Goal: Task Accomplishment & Management: Use online tool/utility

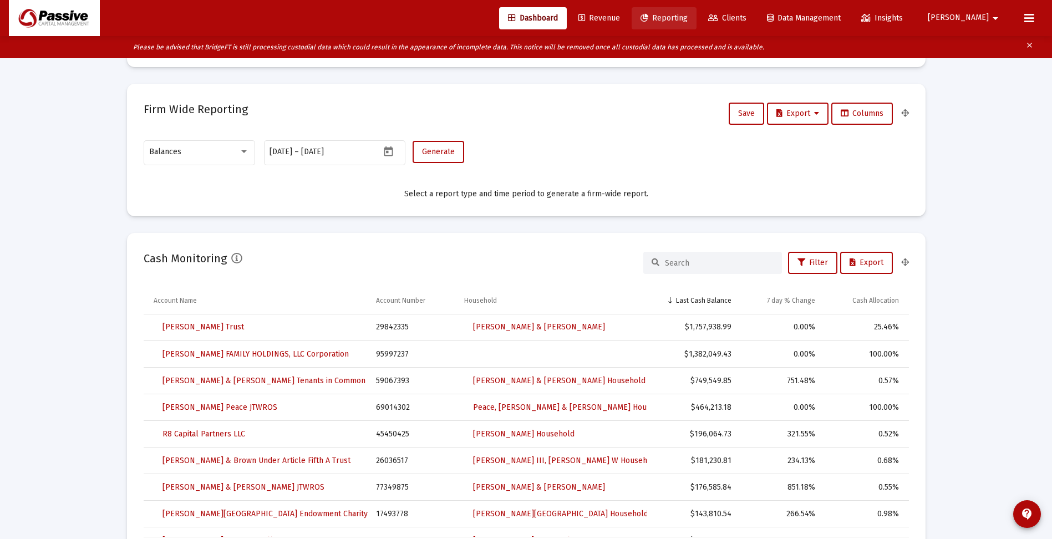
click at [688, 17] on span "Reporting" at bounding box center [664, 17] width 47 height 9
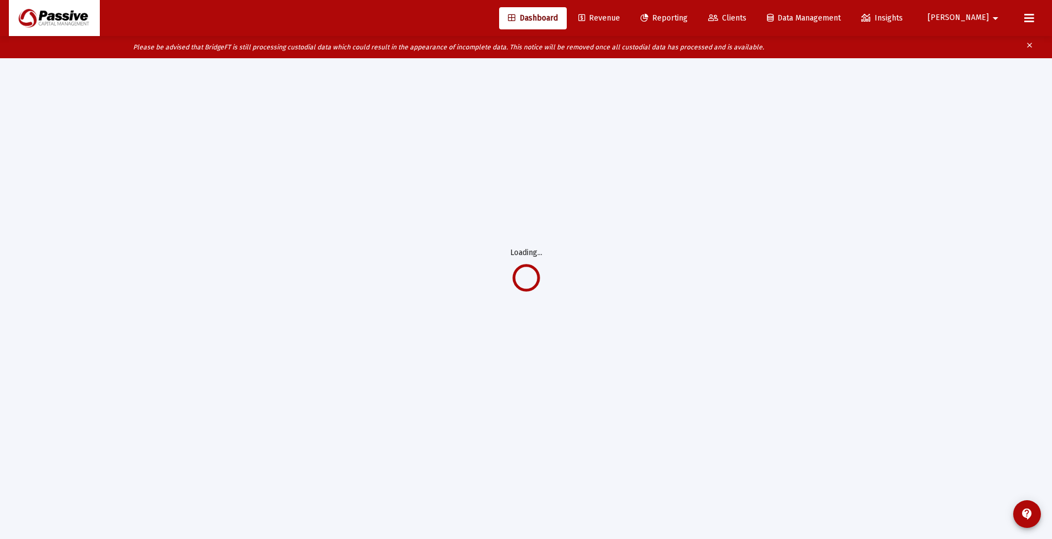
scroll to position [58, 0]
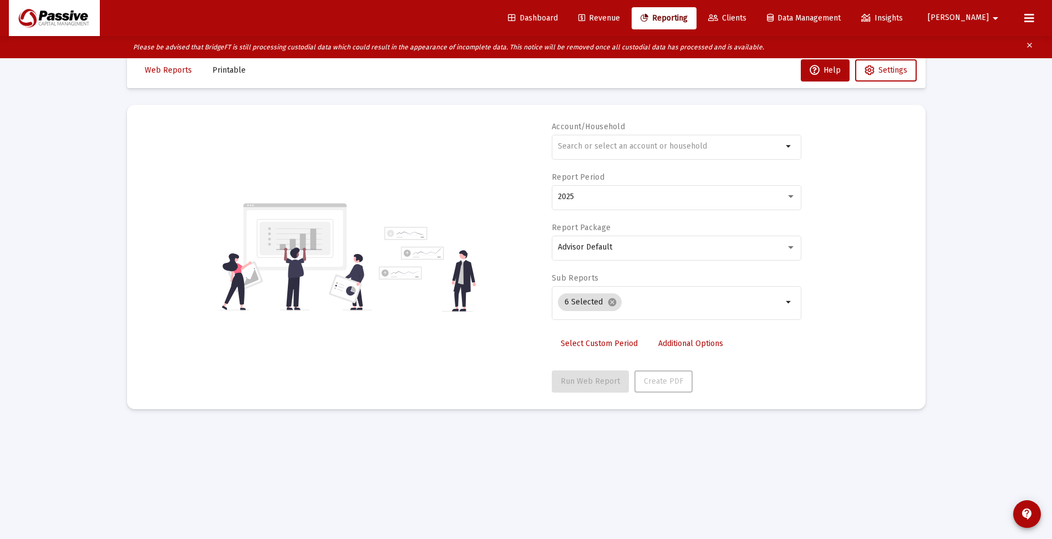
scroll to position [22, 0]
click at [635, 149] on input "text" at bounding box center [670, 146] width 225 height 9
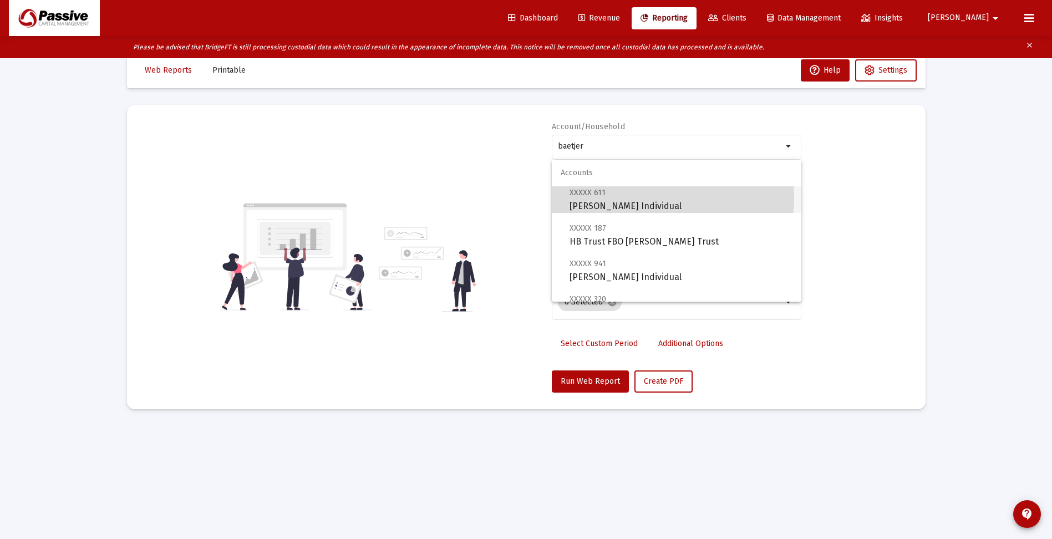
click at [644, 198] on span "XXXXX 611 [PERSON_NAME] Individual" at bounding box center [681, 199] width 223 height 27
type input "[PERSON_NAME] Individual"
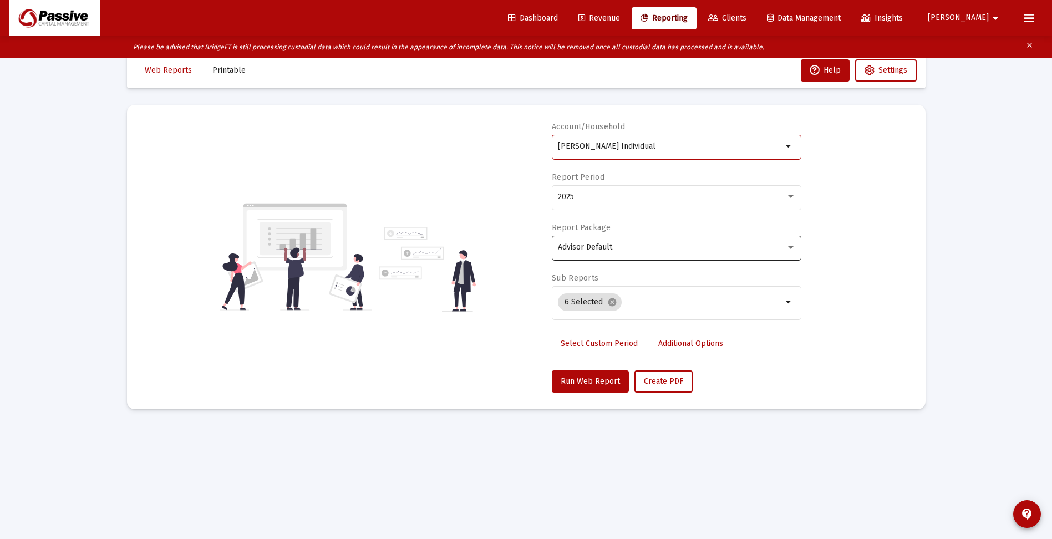
click at [613, 246] on div "Advisor Default" at bounding box center [672, 247] width 228 height 9
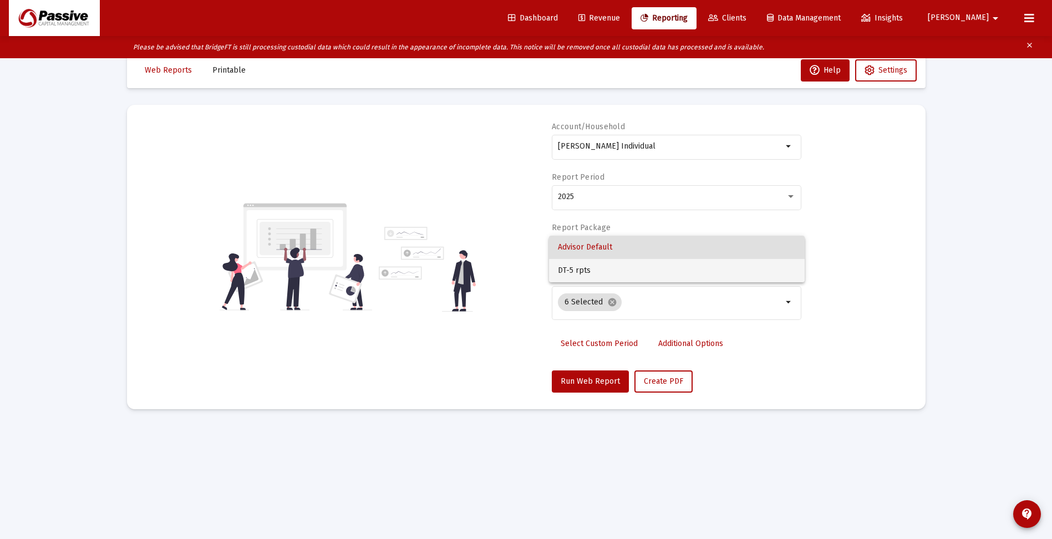
click at [613, 268] on span "DT-5 rpts" at bounding box center [677, 270] width 238 height 23
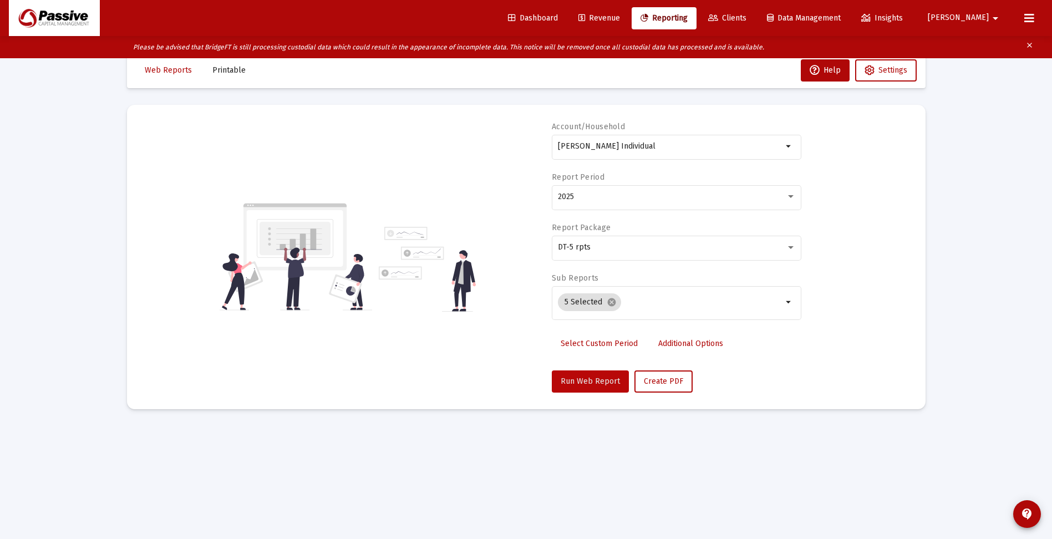
click at [597, 378] on span "Run Web Report" at bounding box center [590, 381] width 59 height 9
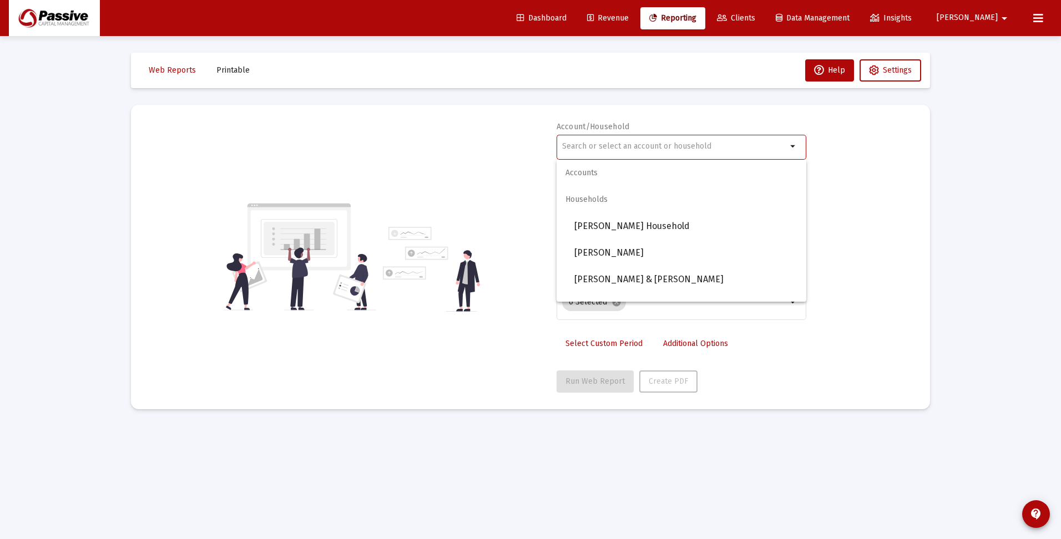
click at [636, 148] on input "text" at bounding box center [674, 146] width 225 height 9
click at [650, 230] on span "Baetjer, Nelson Household" at bounding box center [685, 226] width 223 height 27
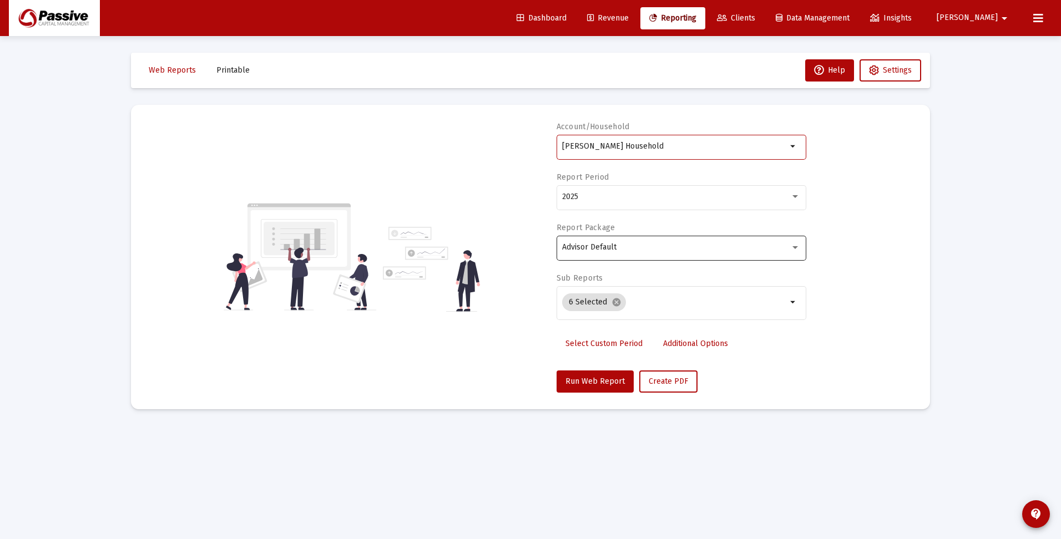
click at [624, 250] on div "Advisor Default" at bounding box center [676, 247] width 228 height 9
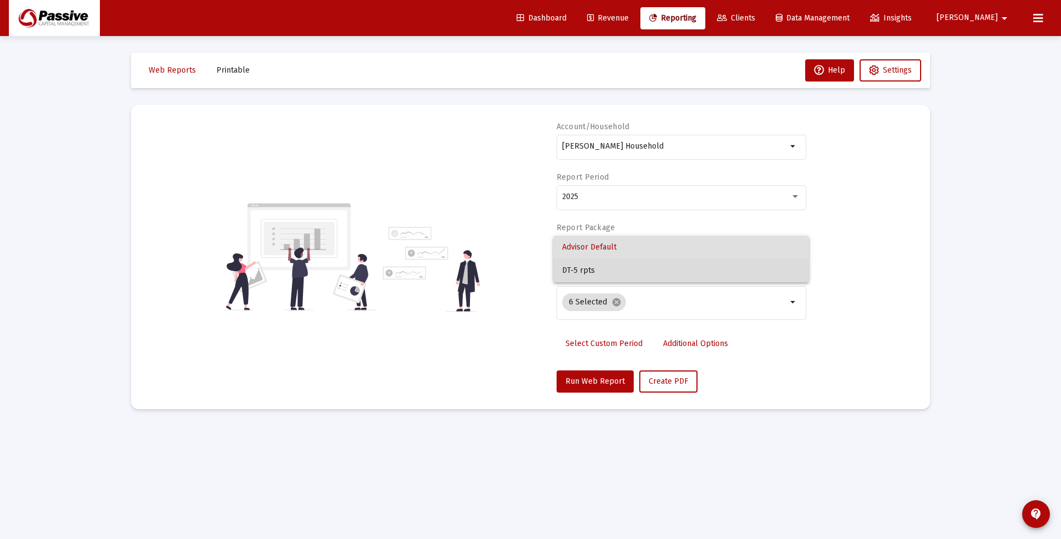
drag, startPoint x: 603, startPoint y: 276, endPoint x: 589, endPoint y: 264, distance: 18.1
click at [603, 275] on span "DT-5 rpts" at bounding box center [681, 270] width 238 height 23
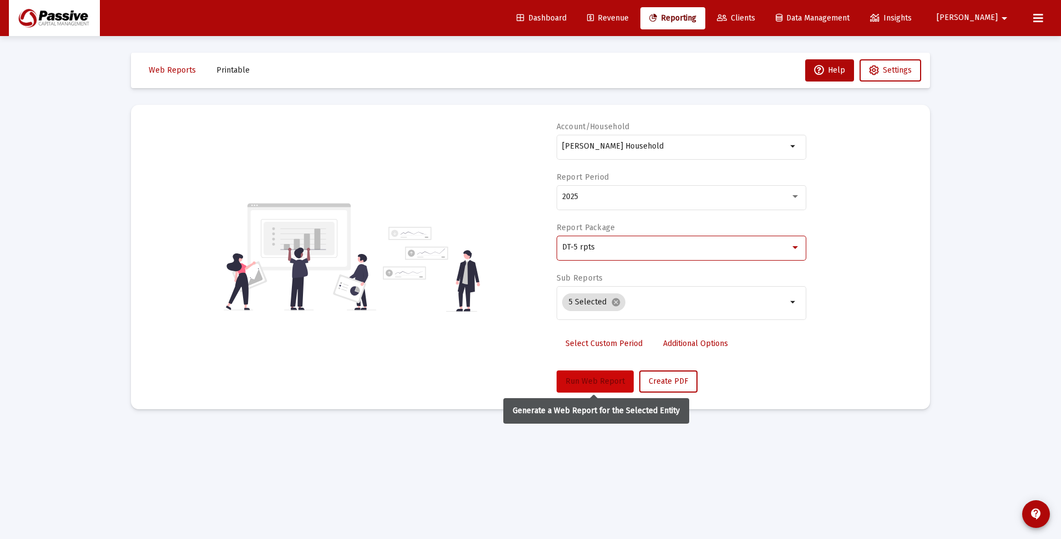
click at [587, 382] on span "Run Web Report" at bounding box center [594, 381] width 59 height 9
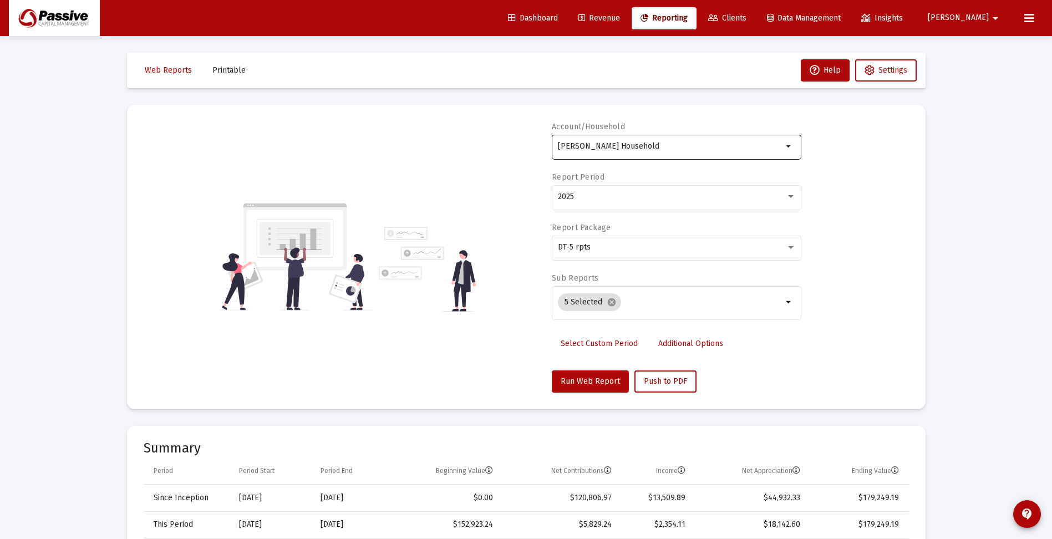
click at [616, 146] on input "[PERSON_NAME] Household" at bounding box center [670, 146] width 225 height 9
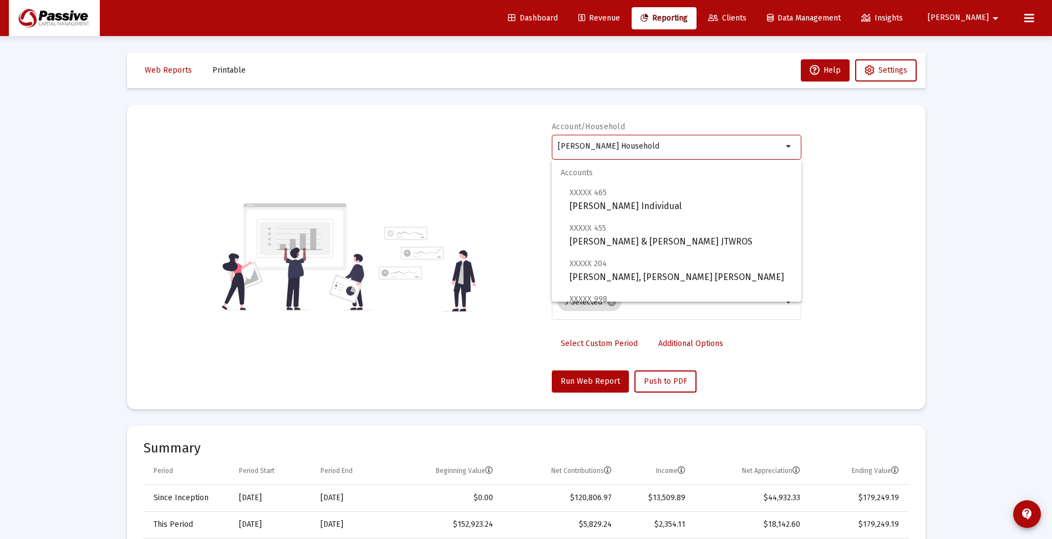
click at [616, 146] on input "[PERSON_NAME] Household" at bounding box center [670, 146] width 225 height 9
click at [615, 146] on input "[PERSON_NAME] Household" at bounding box center [670, 146] width 225 height 9
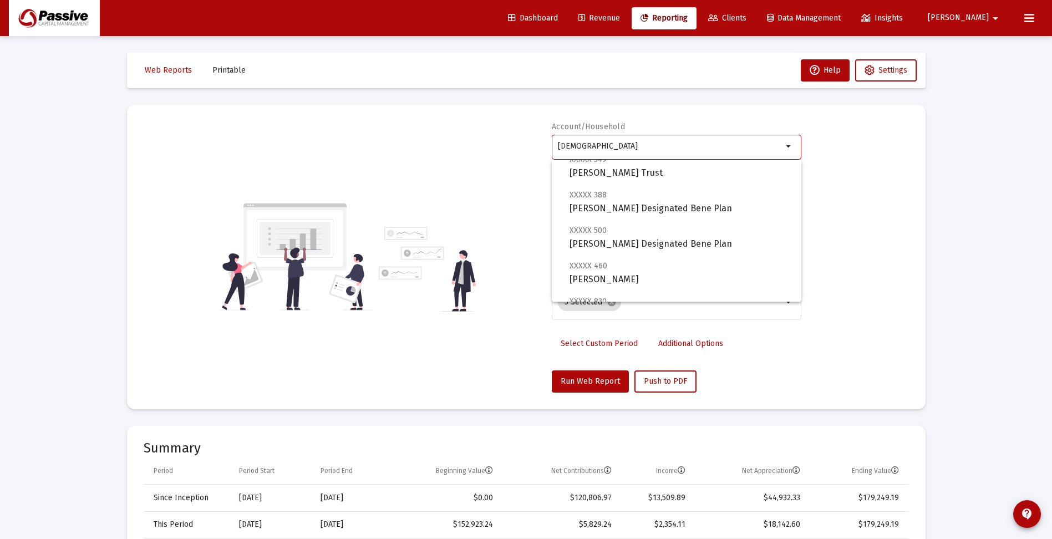
scroll to position [111, 0]
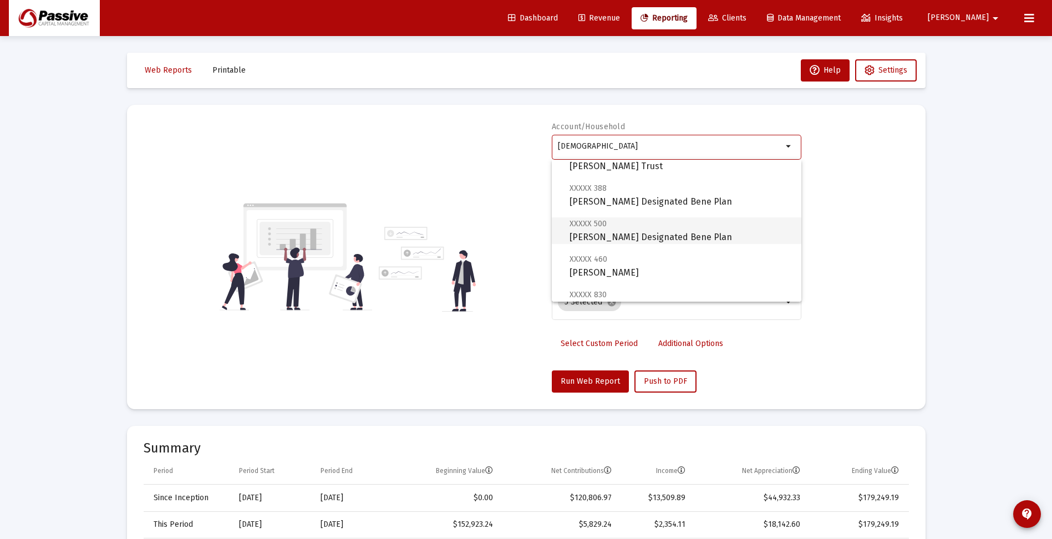
click at [618, 236] on span "XXXXX 500 Trossman, Benjamin Designated Bene Plan" at bounding box center [681, 230] width 223 height 27
type input "Trossman, Benjamin Designated Bene Plan"
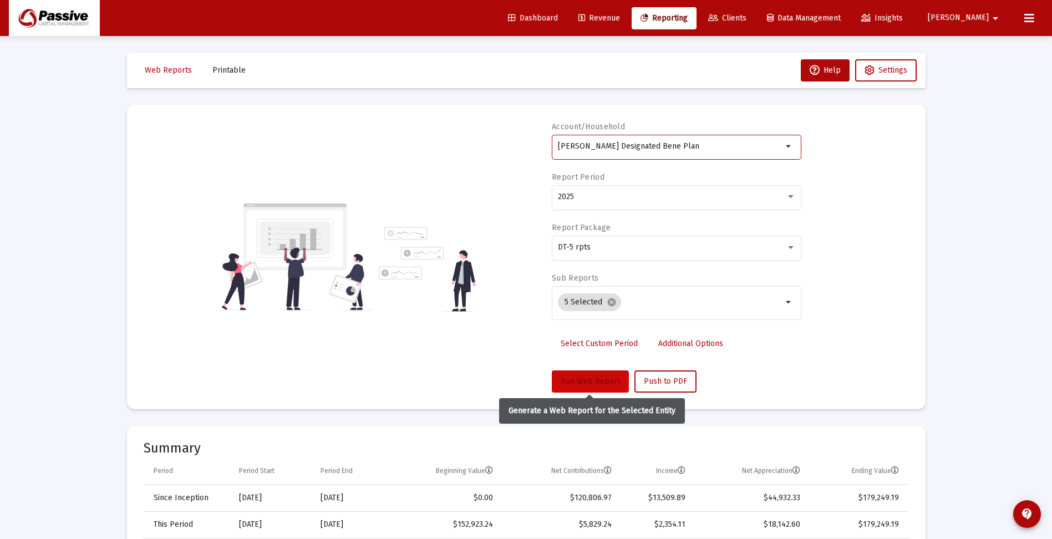
click at [584, 383] on span "Run Web Report" at bounding box center [590, 381] width 59 height 9
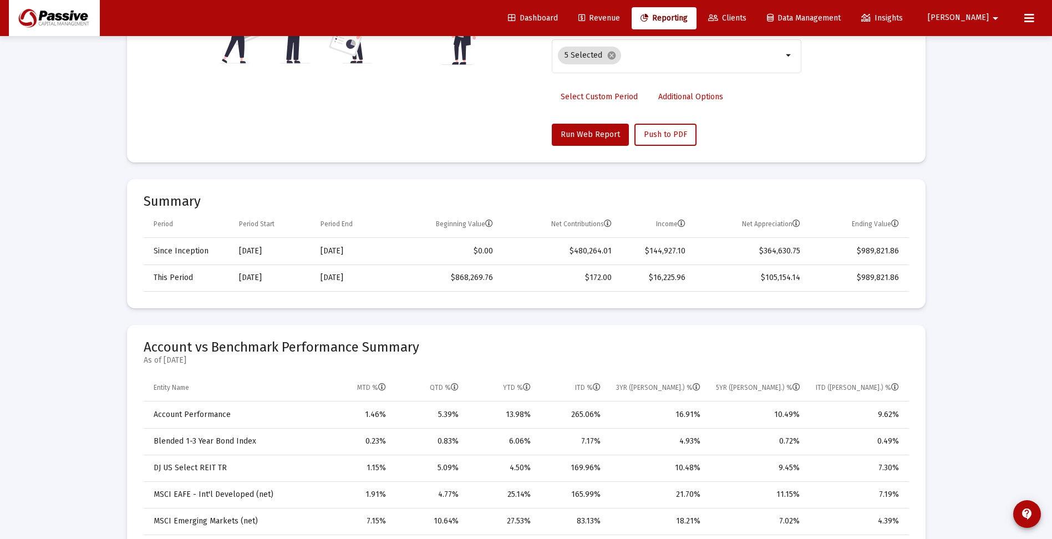
scroll to position [173, 0]
